Goal: Transaction & Acquisition: Download file/media

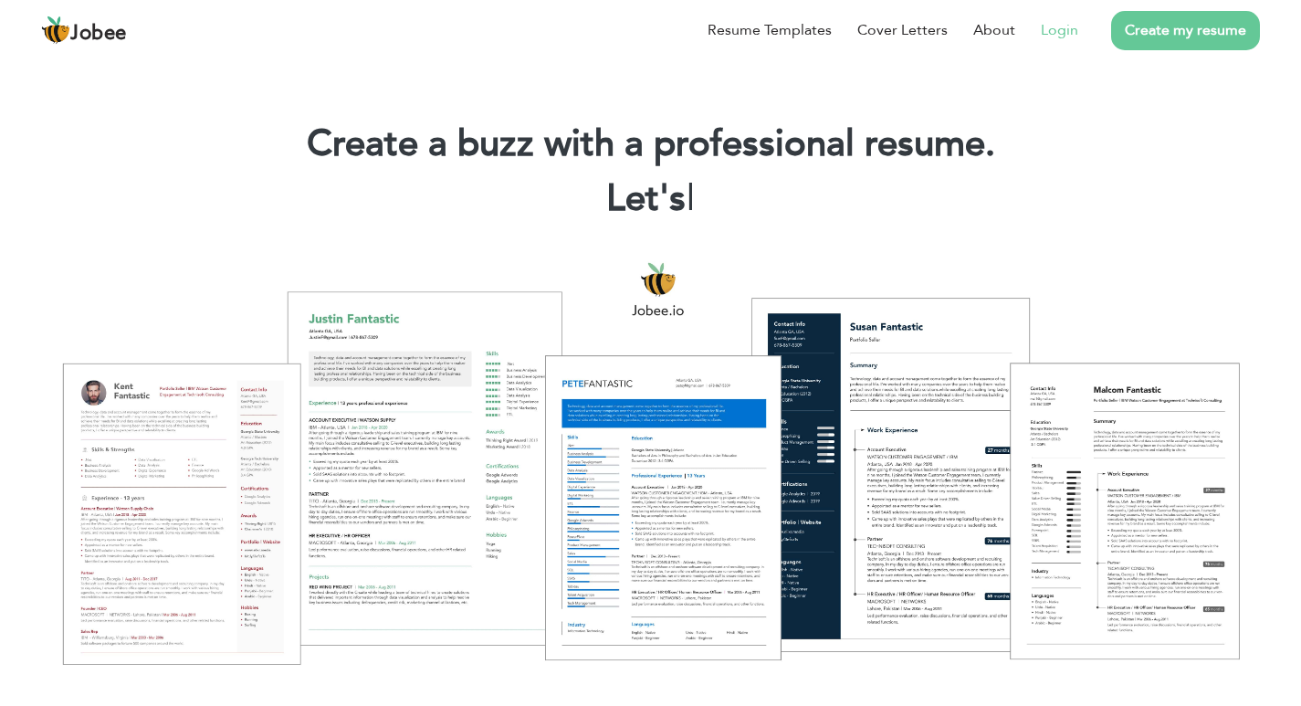
click at [1061, 37] on link "Login" at bounding box center [1059, 30] width 37 height 22
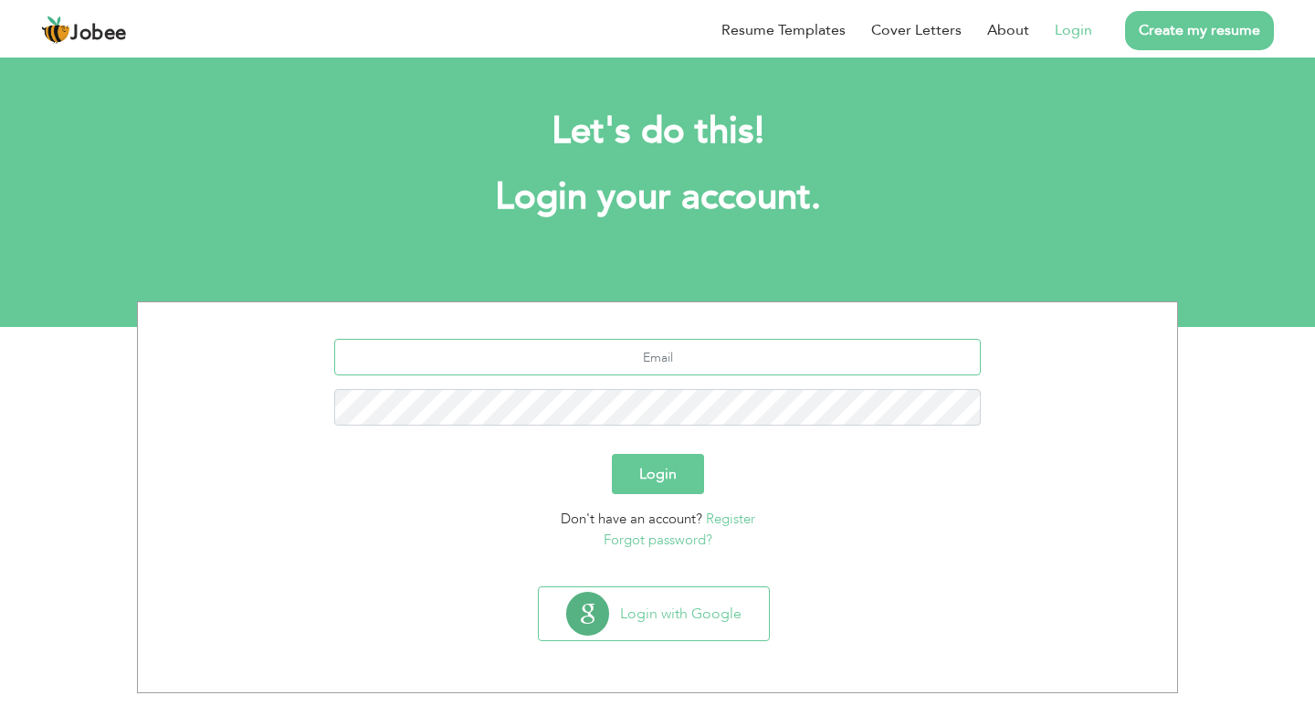
click at [690, 360] on input "text" at bounding box center [657, 357] width 647 height 37
type input "[EMAIL_ADDRESS][DOMAIN_NAME]"
click at [660, 476] on button "Login" at bounding box center [658, 474] width 92 height 40
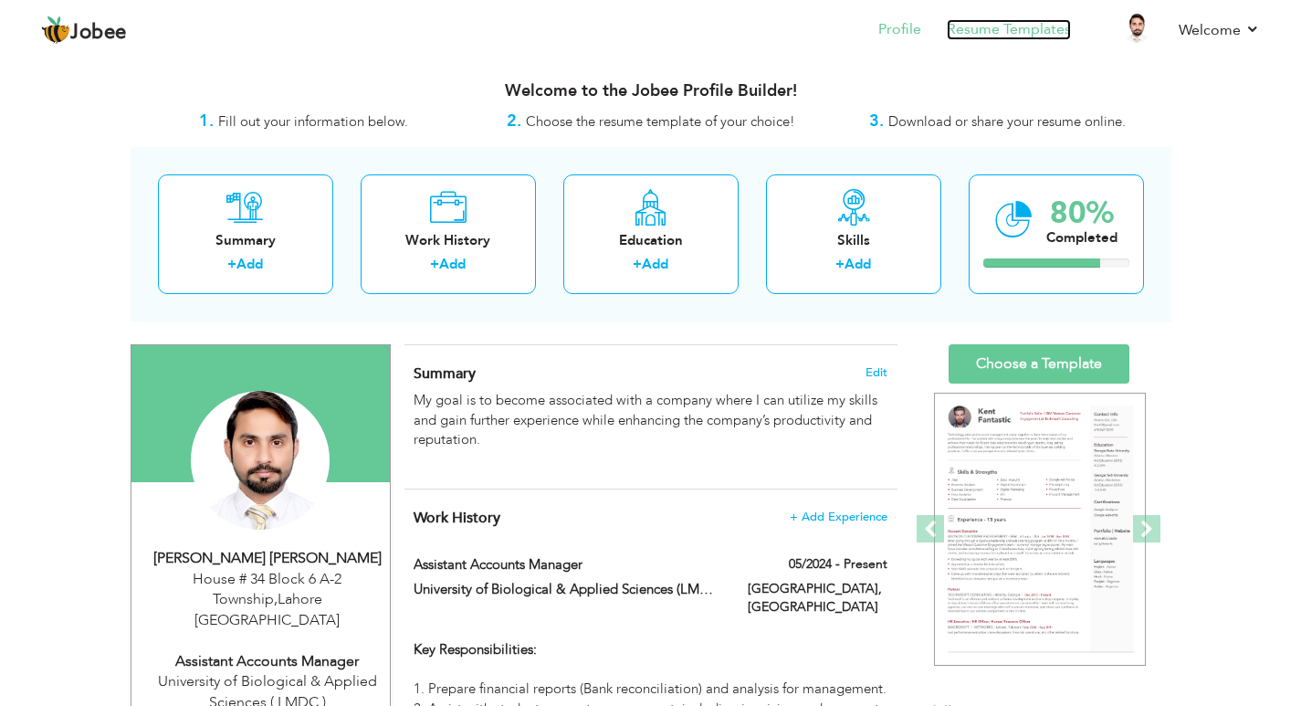
click at [1063, 32] on link "Resume Templates" at bounding box center [1009, 29] width 124 height 21
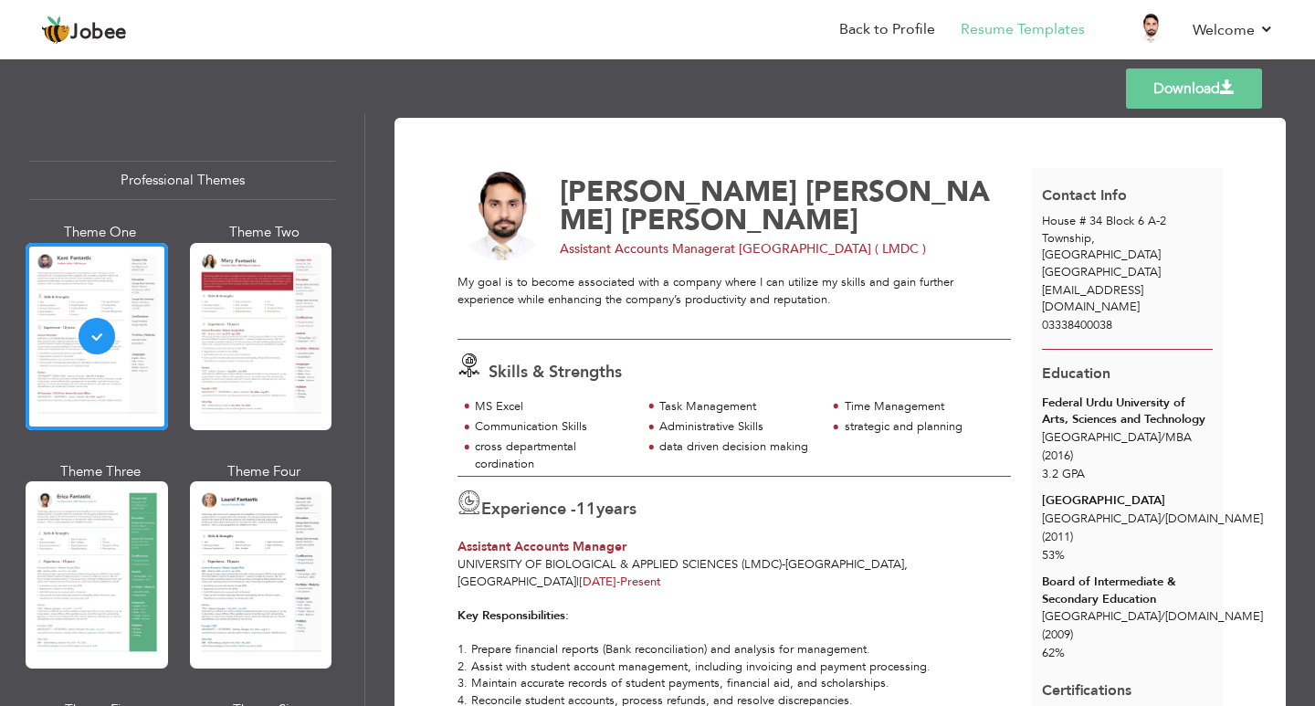
click at [1172, 97] on link "Download" at bounding box center [1194, 88] width 136 height 40
